Goal: Check status: Check status

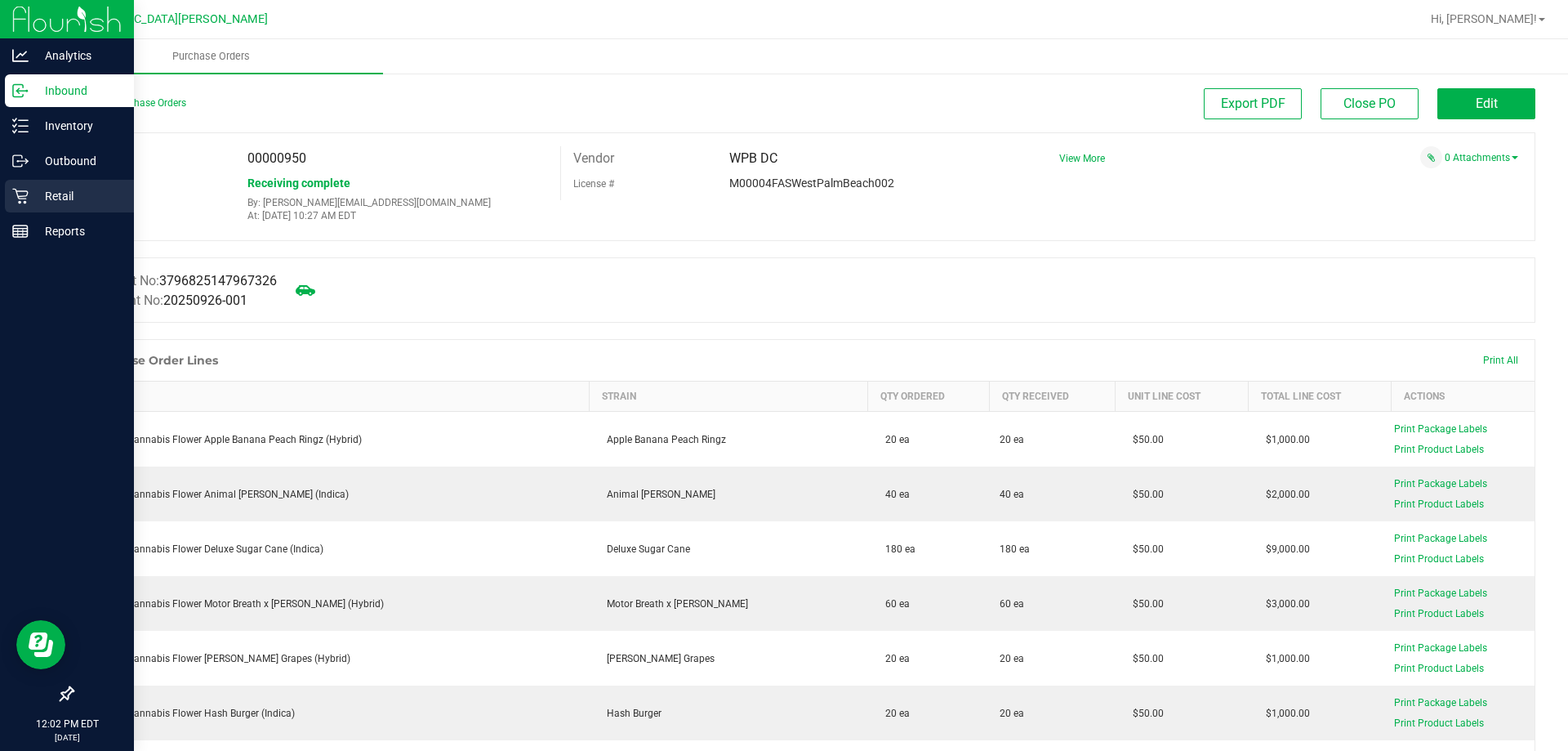
click at [51, 192] on p "Retail" at bounding box center [77, 195] width 98 height 20
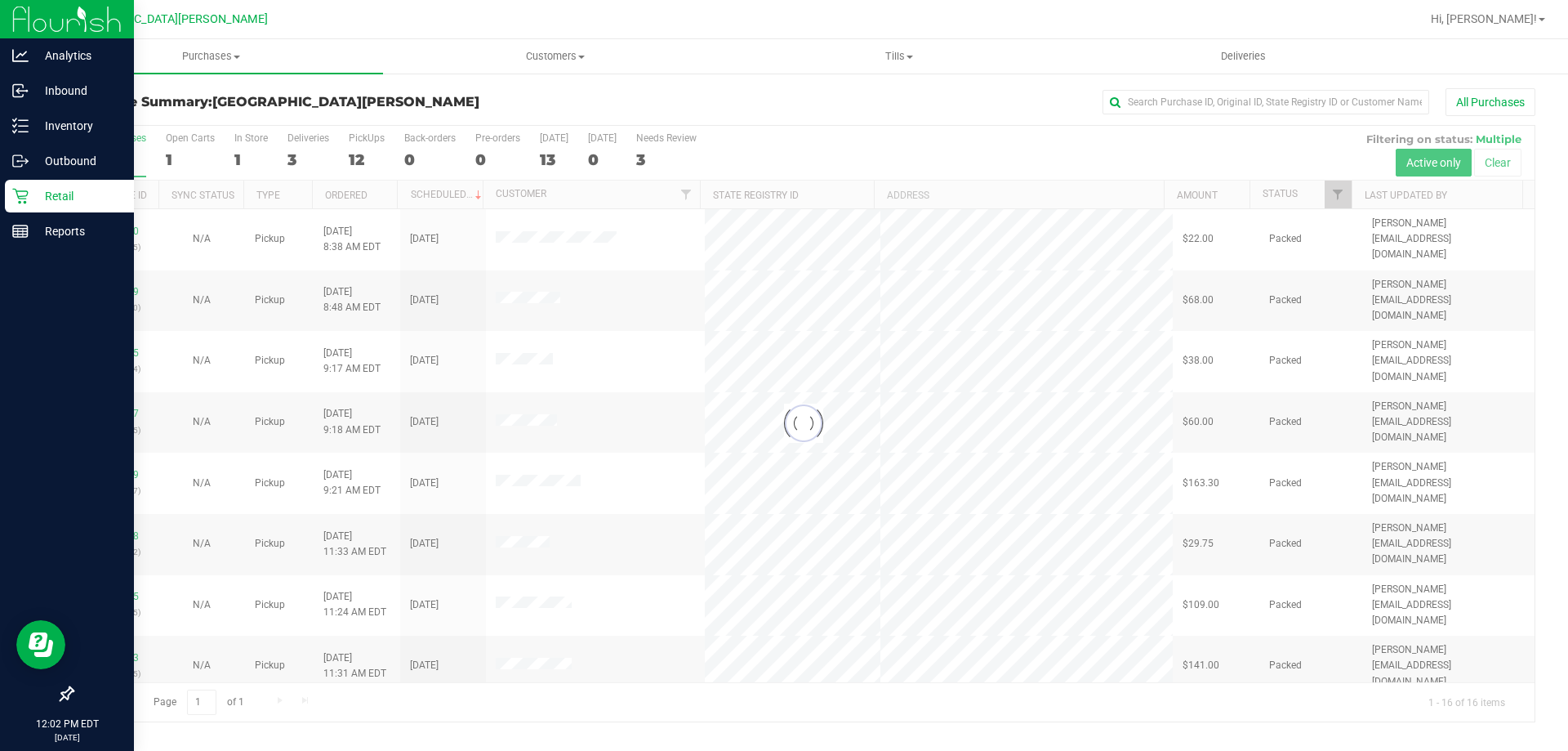
click at [239, 158] on div at bounding box center [804, 423] width 1462 height 596
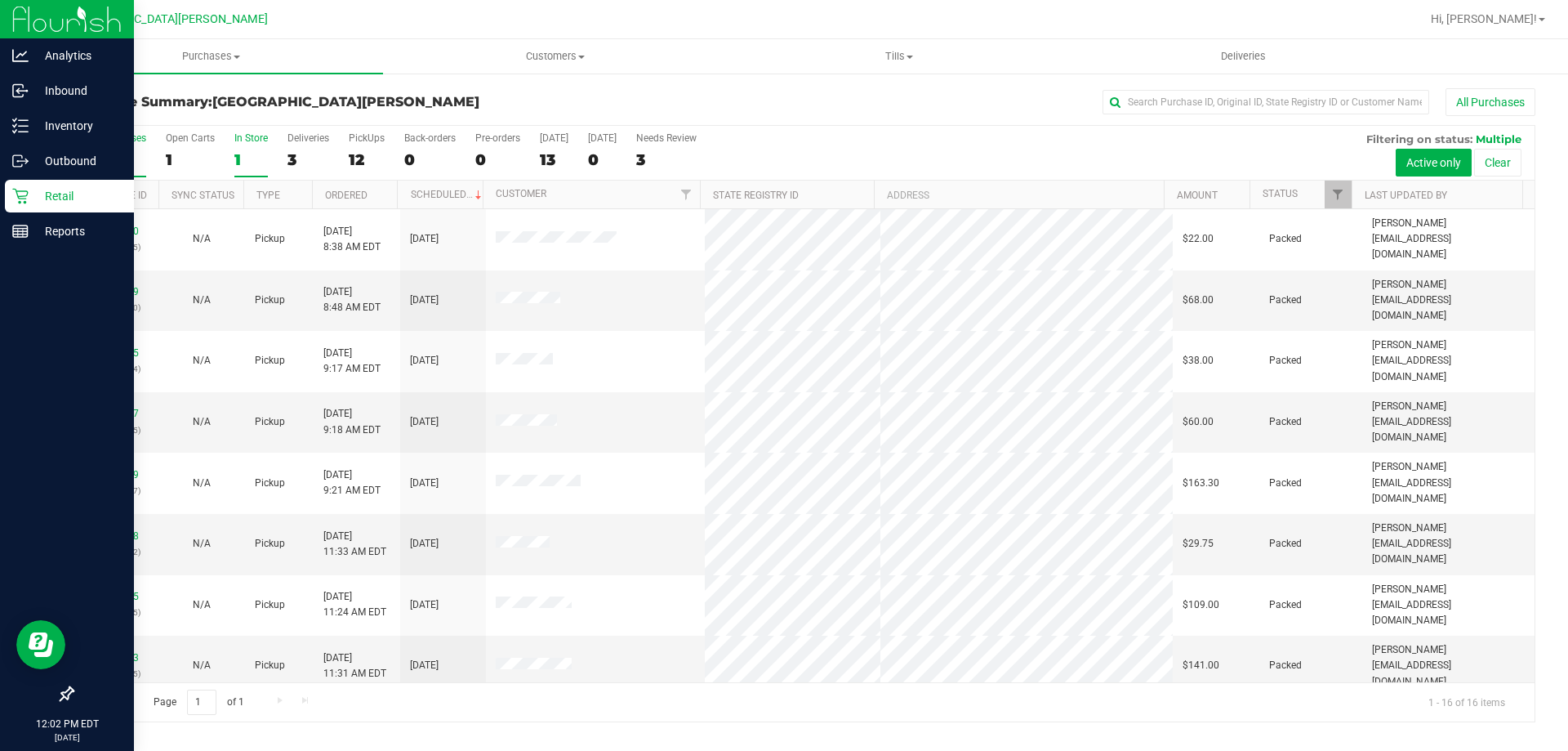
click at [241, 159] on div "1" at bounding box center [251, 160] width 33 height 19
click at [0, 0] on input "In Store 1" at bounding box center [0, 0] width 0 height 0
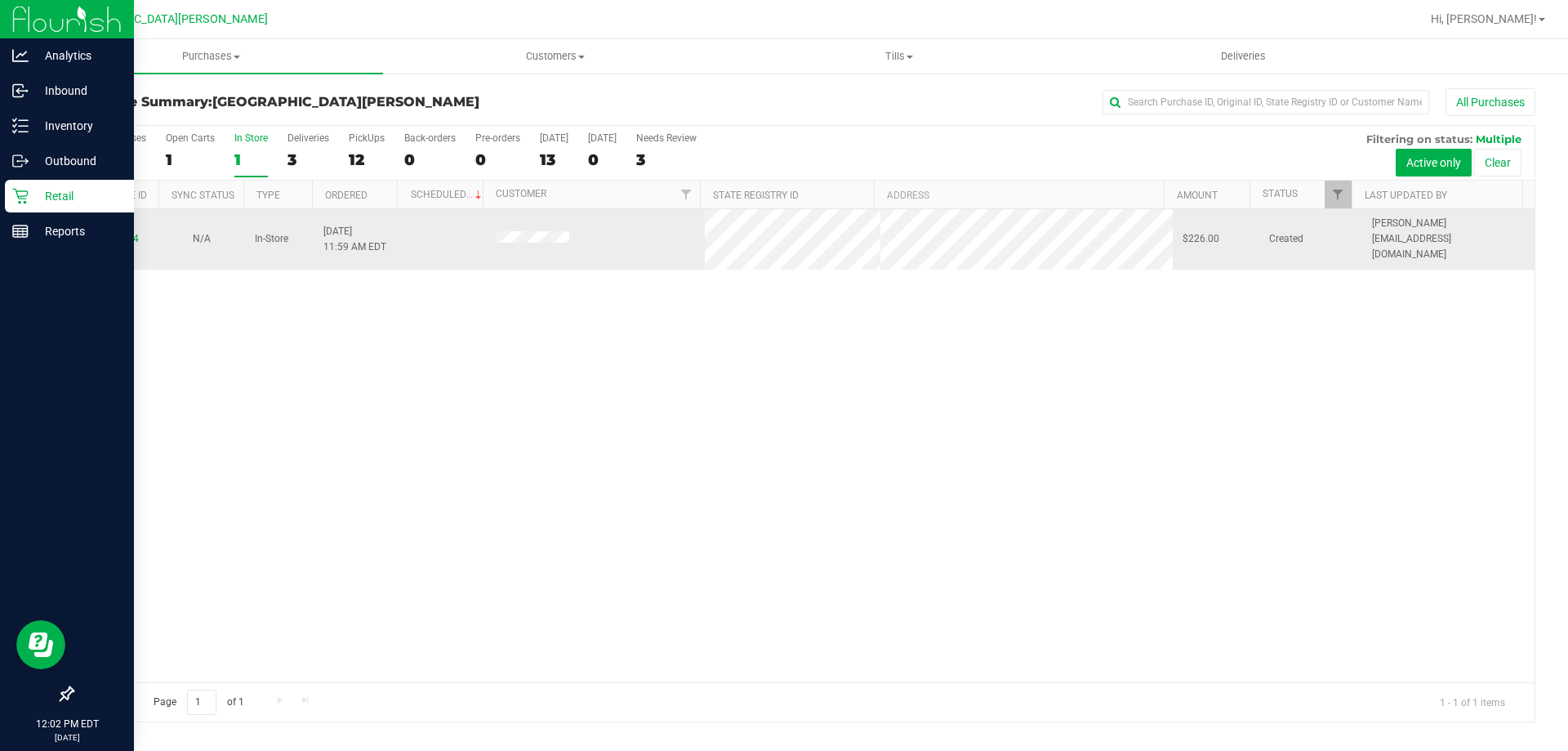
click at [124, 232] on div "12024174" at bounding box center [115, 239] width 66 height 15
click at [112, 233] on link "12024174" at bounding box center [116, 238] width 46 height 11
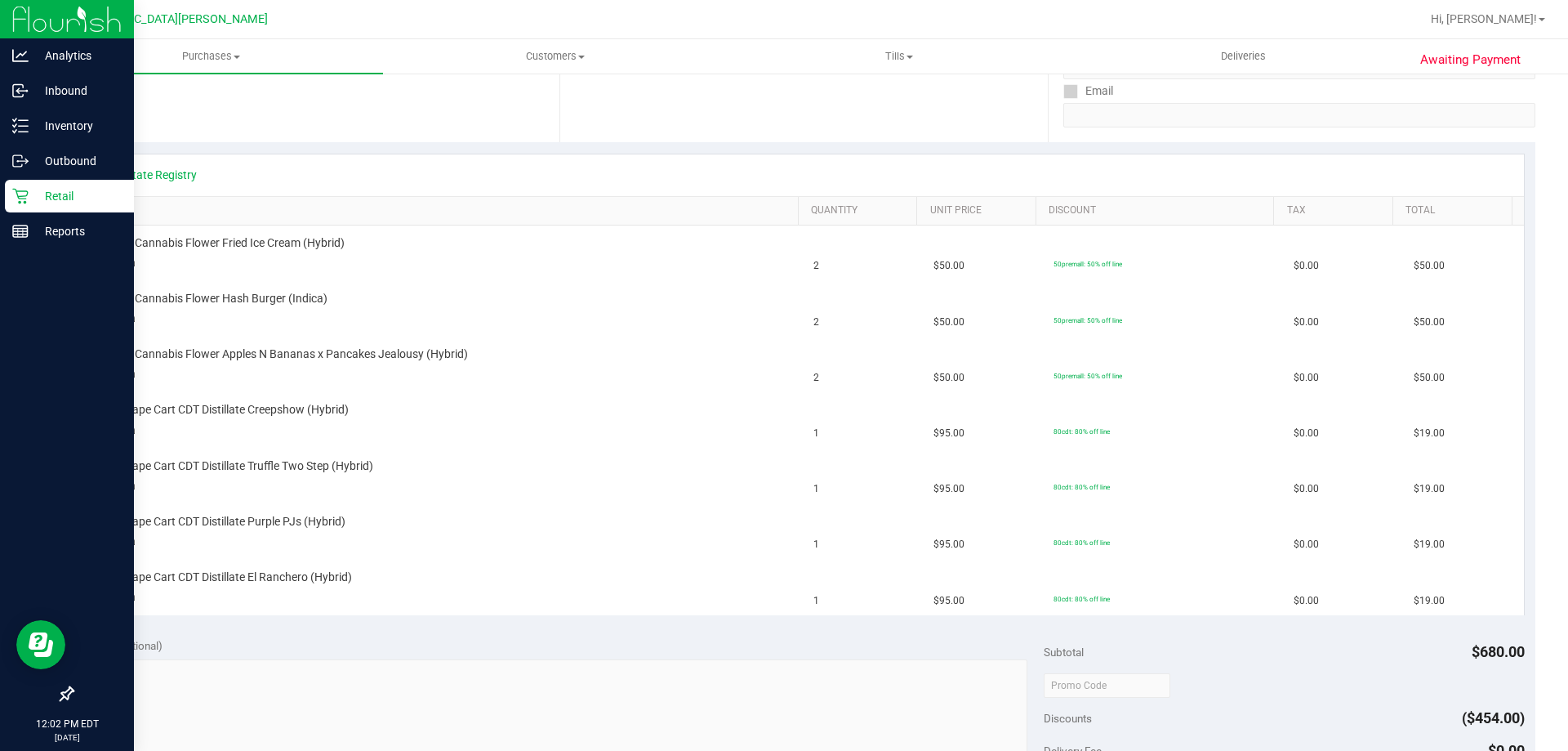
scroll to position [327, 0]
